Goal: Navigation & Orientation: Locate item on page

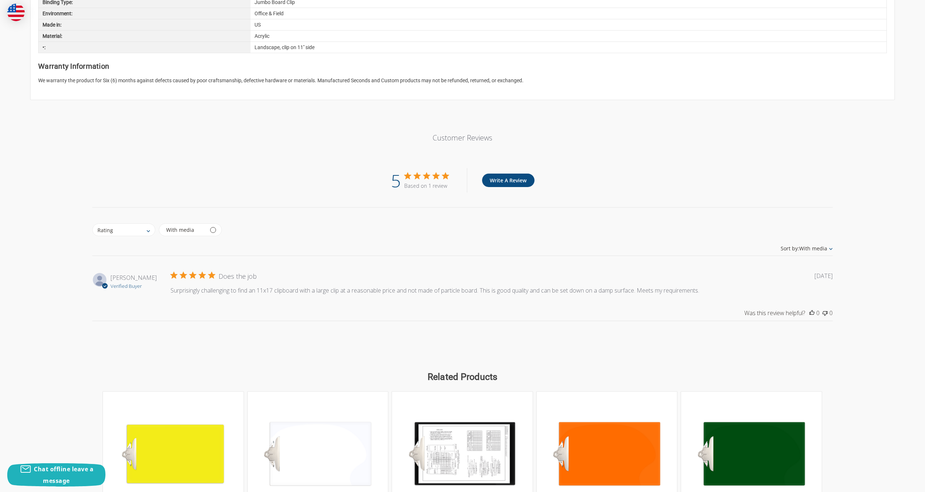
scroll to position [881, 0]
